Goal: Check status: Check status

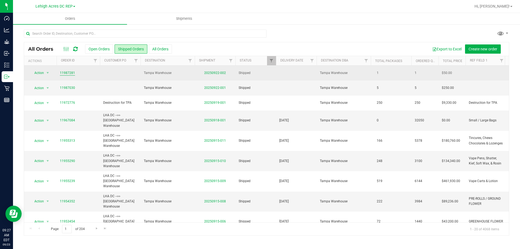
click at [65, 73] on link "11987281" at bounding box center [67, 72] width 15 height 5
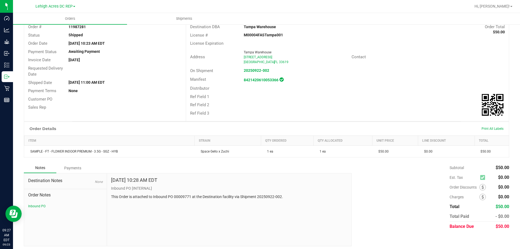
scroll to position [38, 0]
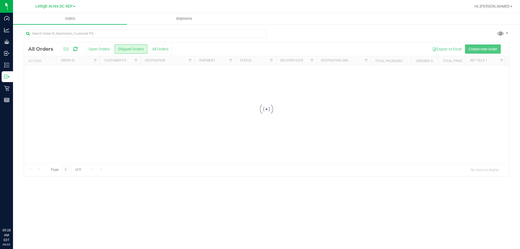
click at [99, 48] on div at bounding box center [266, 109] width 484 height 134
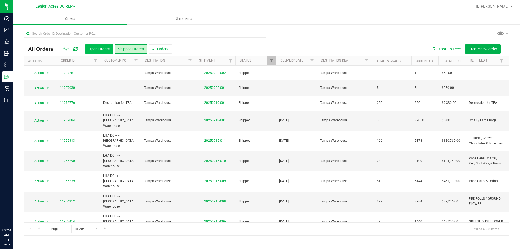
click at [93, 50] on button "Open Orders" at bounding box center [99, 48] width 28 height 9
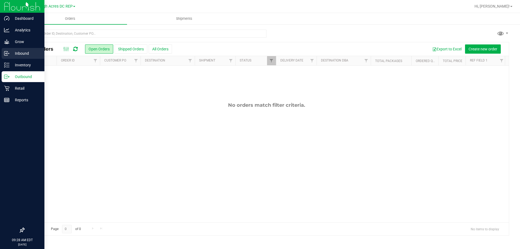
click at [20, 52] on p "Inbound" at bounding box center [25, 53] width 32 height 6
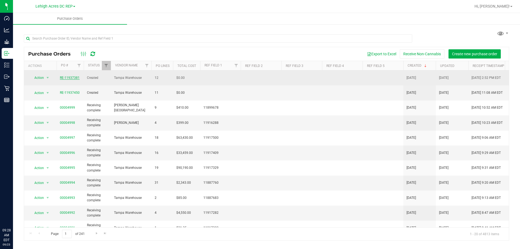
click at [71, 76] on link "RE-11937381" at bounding box center [70, 78] width 20 height 4
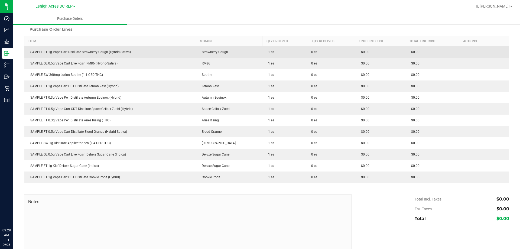
scroll to position [27, 0]
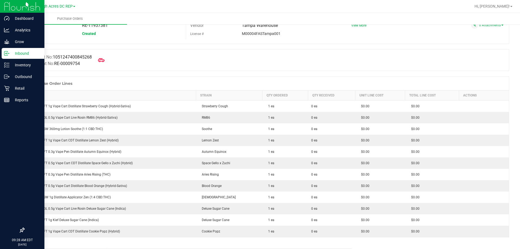
click at [24, 53] on p "Inbound" at bounding box center [25, 53] width 32 height 6
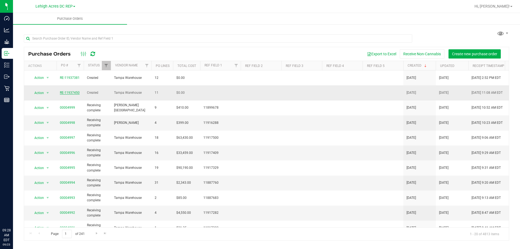
click at [70, 91] on link "RE-11937450" at bounding box center [70, 93] width 20 height 4
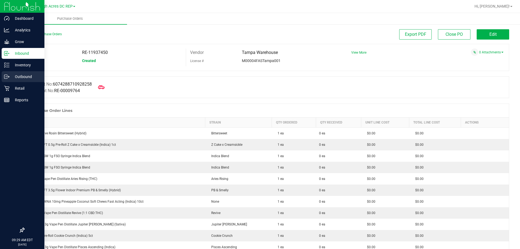
click at [23, 77] on p "Outbound" at bounding box center [25, 76] width 32 height 6
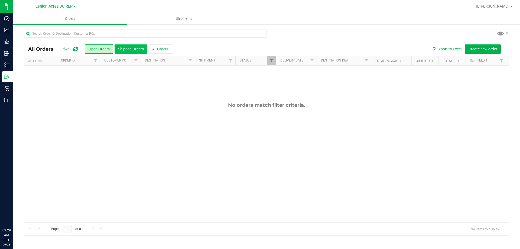
click at [129, 46] on button "Shipped Orders" at bounding box center [130, 48] width 33 height 9
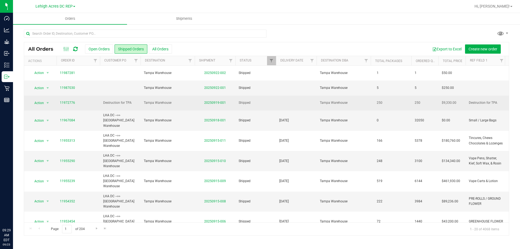
drag, startPoint x: 471, startPoint y: 99, endPoint x: 76, endPoint y: 100, distance: 395.6
click at [76, 100] on tr "Action Action Clone order Mark as fully paid Order audit log Print COAs (single…" at bounding box center [380, 103] width 712 height 15
click at [276, 101] on td at bounding box center [296, 103] width 41 height 15
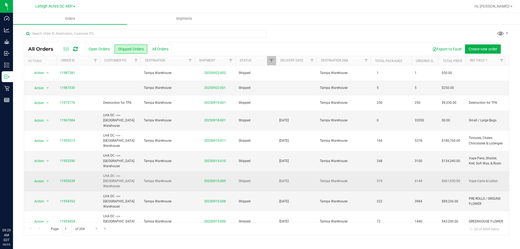
click at [485, 178] on span "Vape Carts & Lotion" at bounding box center [482, 180] width 29 height 5
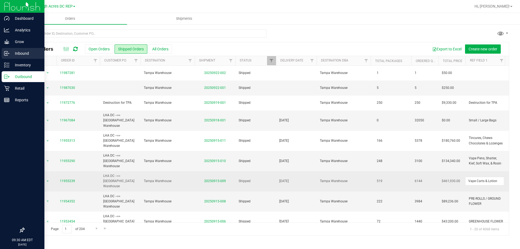
click at [15, 55] on p "Inbound" at bounding box center [25, 53] width 32 height 6
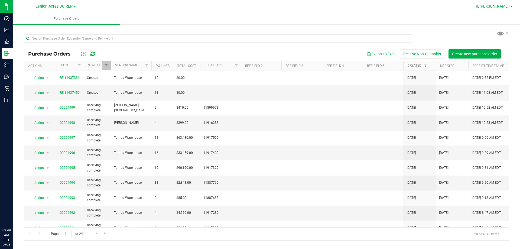
click at [496, 7] on span "Hi, [PERSON_NAME]!" at bounding box center [491, 6] width 35 height 4
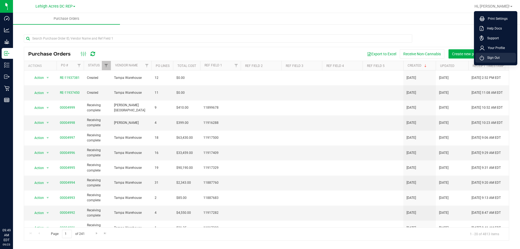
click at [492, 58] on span "Sign Out" at bounding box center [492, 57] width 16 height 5
